Goal: Check status

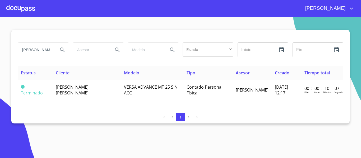
click at [49, 49] on input "[PERSON_NAME] [PERSON_NAME]" at bounding box center [36, 50] width 36 height 14
type input "m"
type input "[PERSON_NAME]"
click at [59, 51] on icon "Search" at bounding box center [62, 50] width 6 height 6
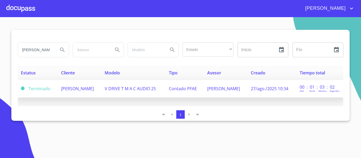
click at [63, 93] on td "[PERSON_NAME]" at bounding box center [80, 89] width 44 height 18
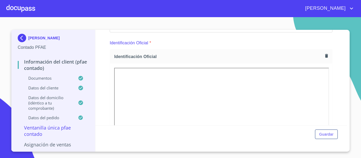
scroll to position [53, 0]
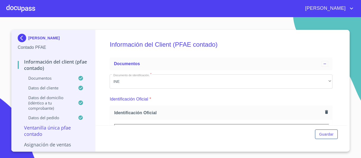
scroll to position [53, 0]
